Goal: Communication & Community: Answer question/provide support

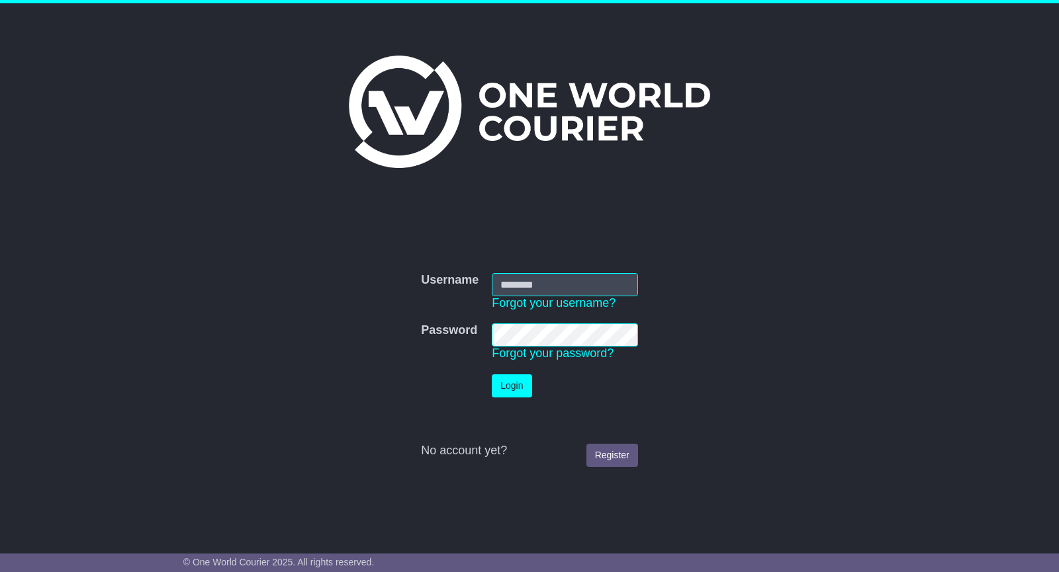
type input "**********"
click at [516, 391] on button "Login" at bounding box center [512, 385] width 40 height 23
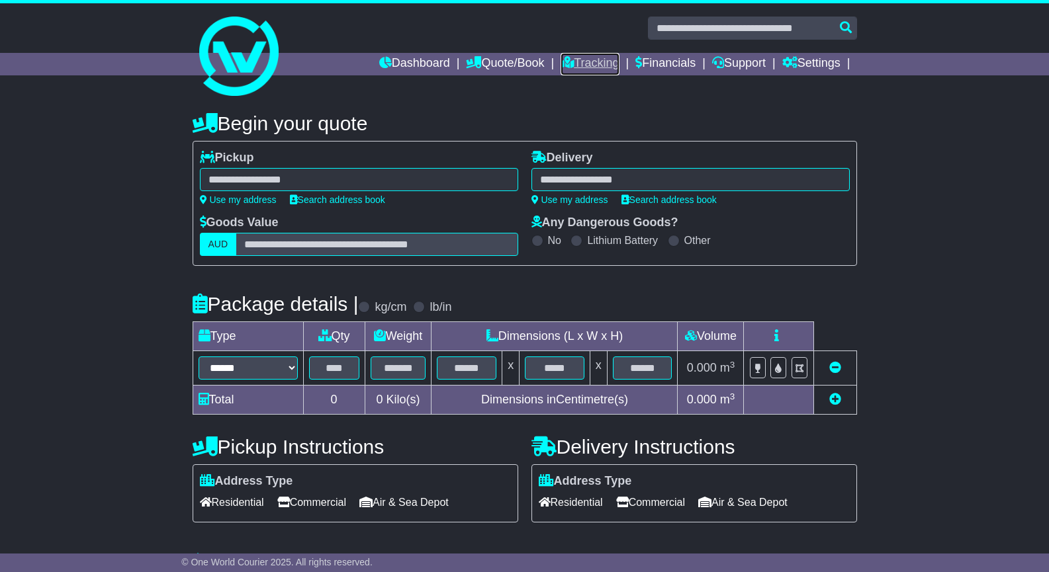
click at [580, 60] on link "Tracking" at bounding box center [589, 64] width 58 height 22
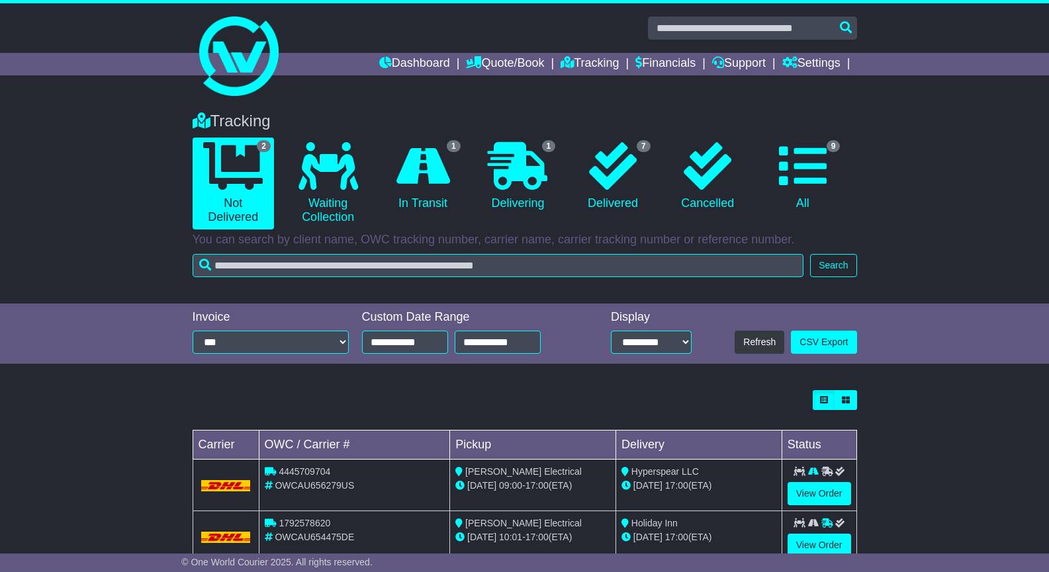
scroll to position [34, 0]
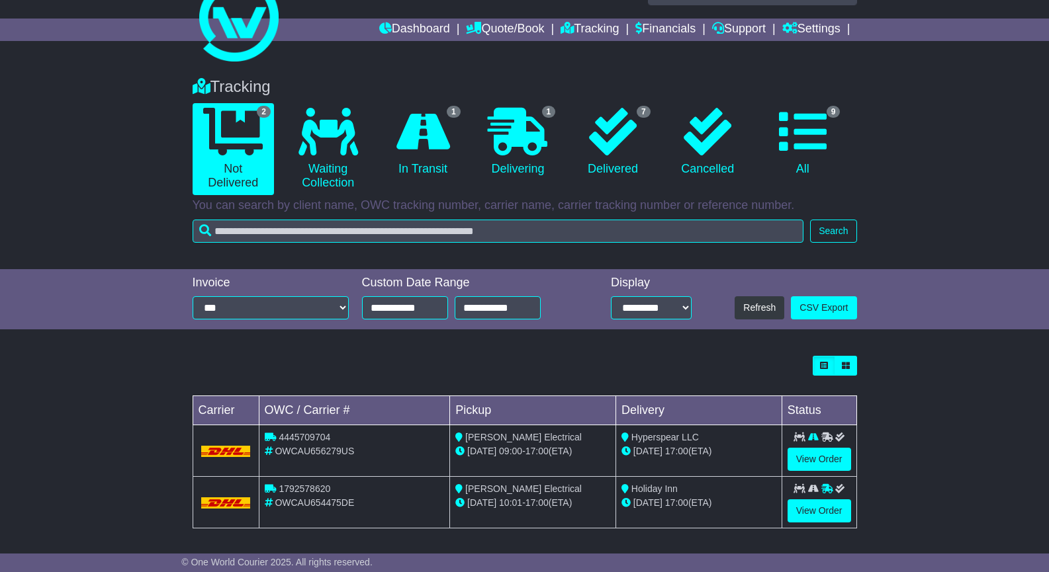
drag, startPoint x: 1051, startPoint y: 108, endPoint x: 1056, endPoint y: 139, distance: 31.5
click at [1048, 139] on html "mark.furst@furstelectrical.com.au Logout Mark Furst mark.furst@furstelectrical.…" at bounding box center [524, 252] width 1049 height 572
click at [814, 511] on link "View Order" at bounding box center [819, 511] width 64 height 23
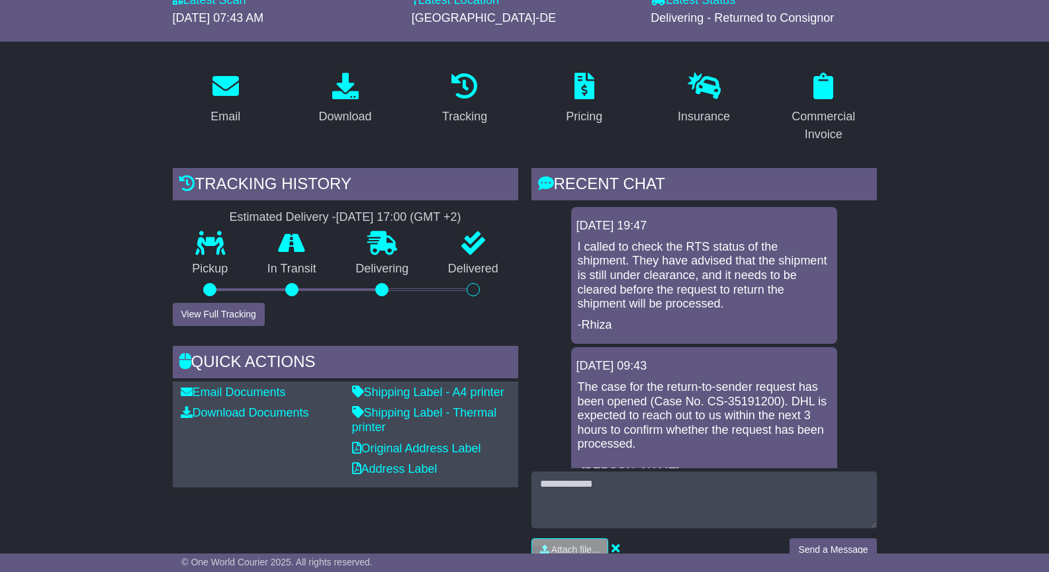
scroll to position [168, 0]
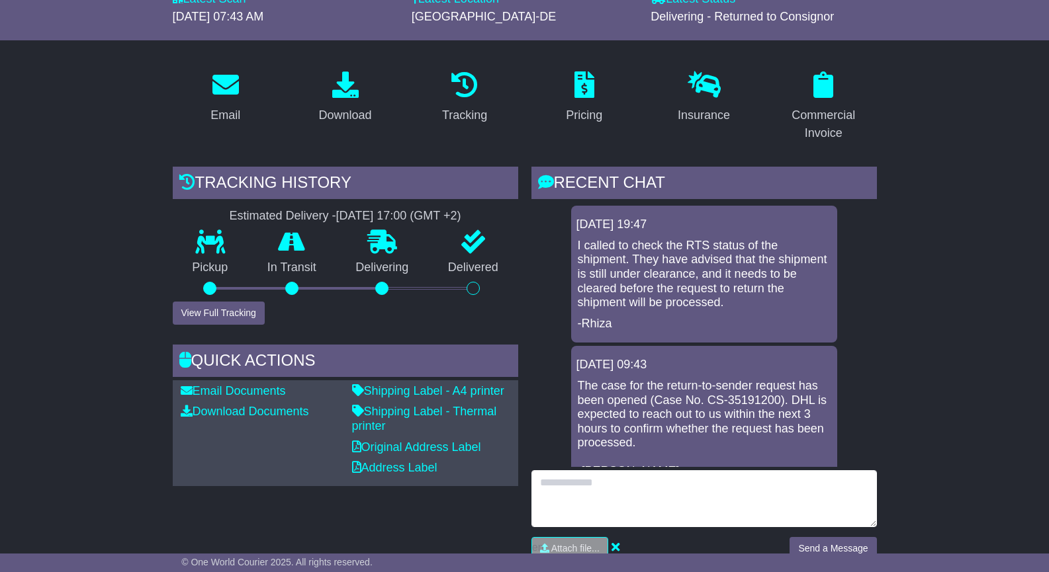
click at [579, 488] on textarea at bounding box center [703, 498] width 345 height 57
type textarea "*"
type textarea "**********"
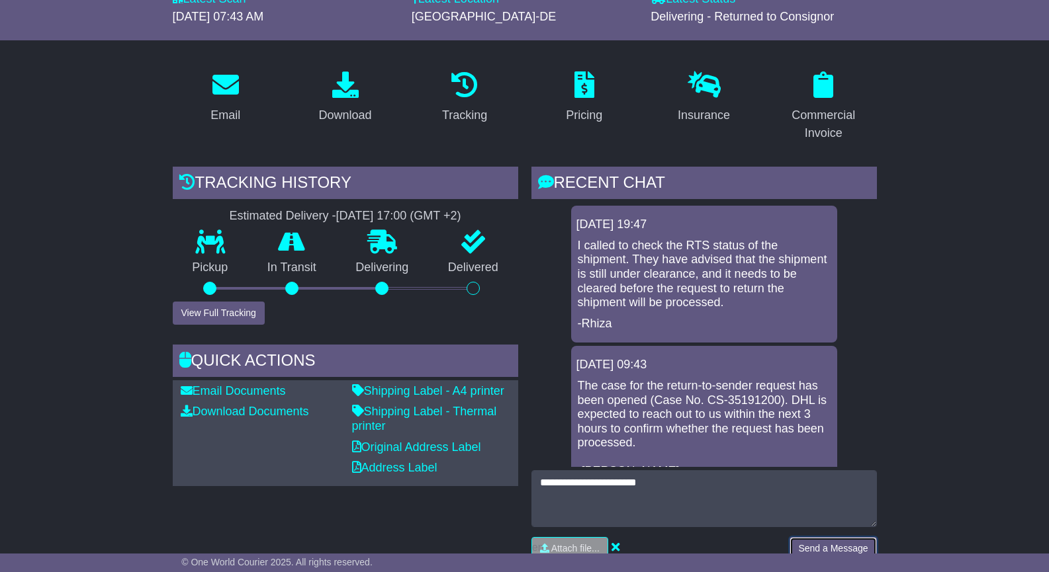
click at [805, 546] on button "Send a Message" at bounding box center [832, 548] width 87 height 23
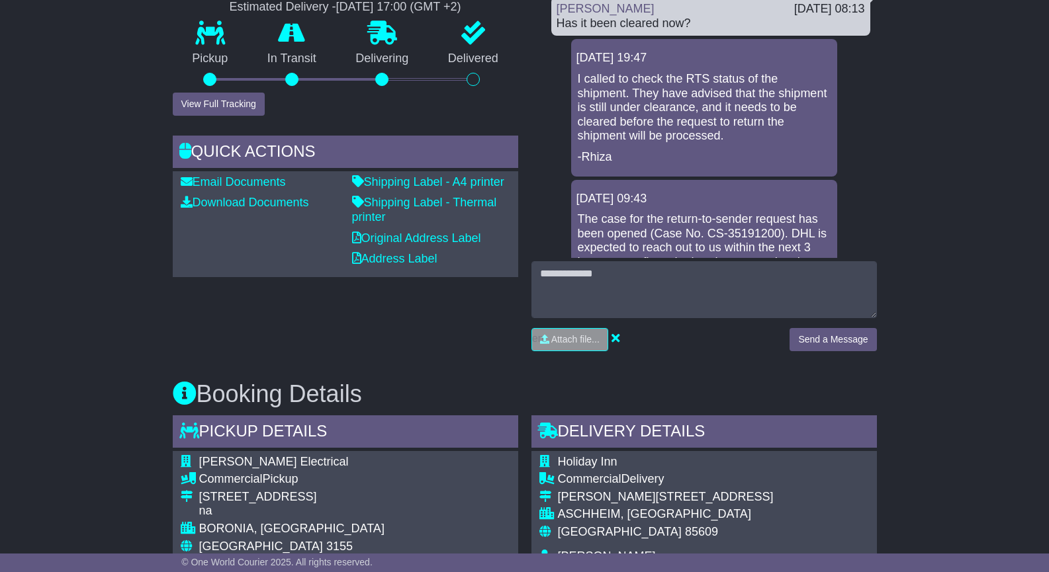
scroll to position [0, 0]
